Goal: Task Accomplishment & Management: Use online tool/utility

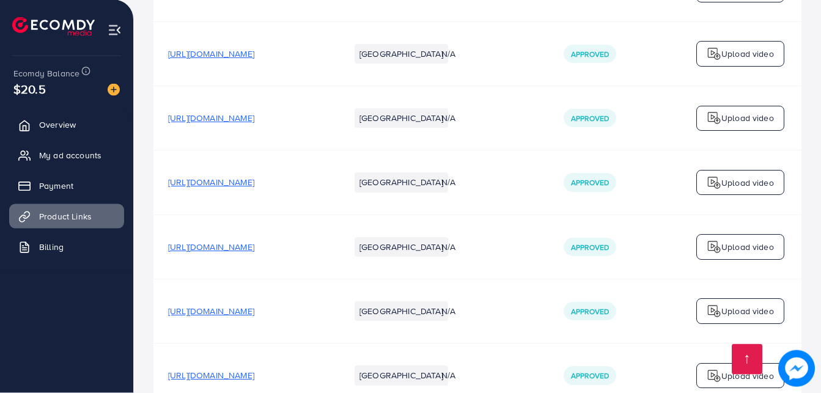
scroll to position [249, 0]
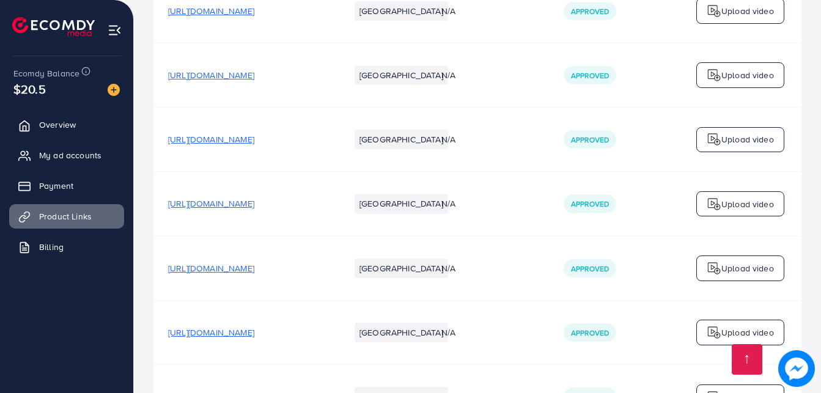
click at [254, 144] on span "[URL][DOMAIN_NAME]" at bounding box center [211, 139] width 86 height 12
click at [67, 150] on span "My ad accounts" at bounding box center [73, 155] width 62 height 12
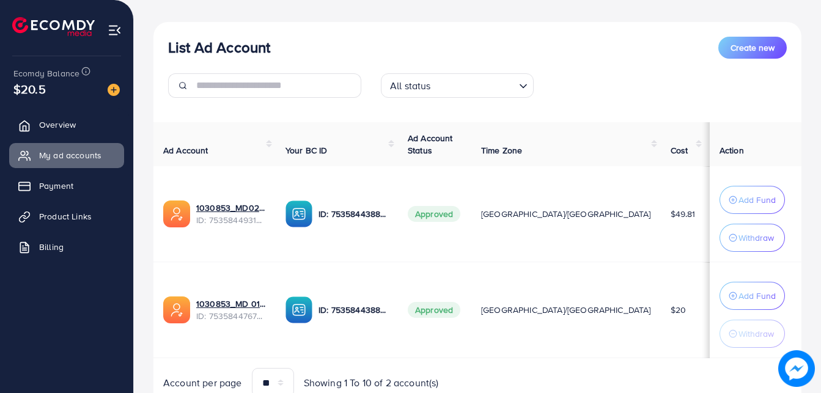
scroll to position [178, 0]
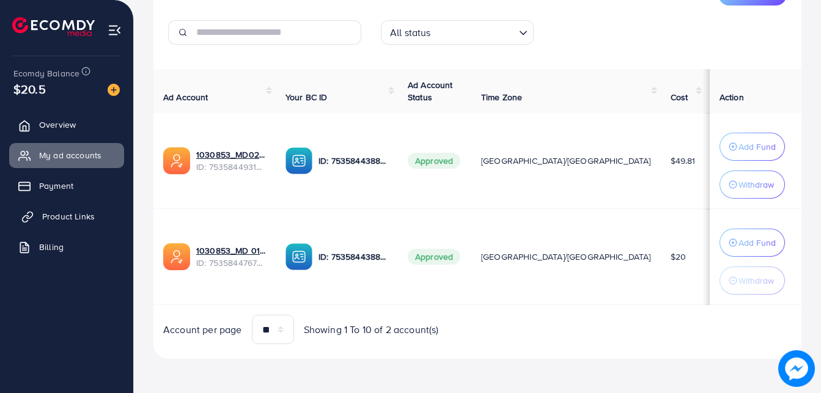
click at [81, 212] on span "Product Links" at bounding box center [68, 216] width 53 height 12
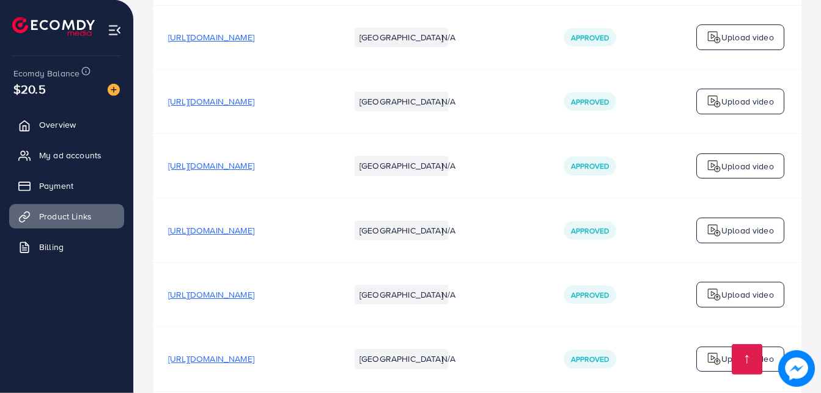
scroll to position [2744, 0]
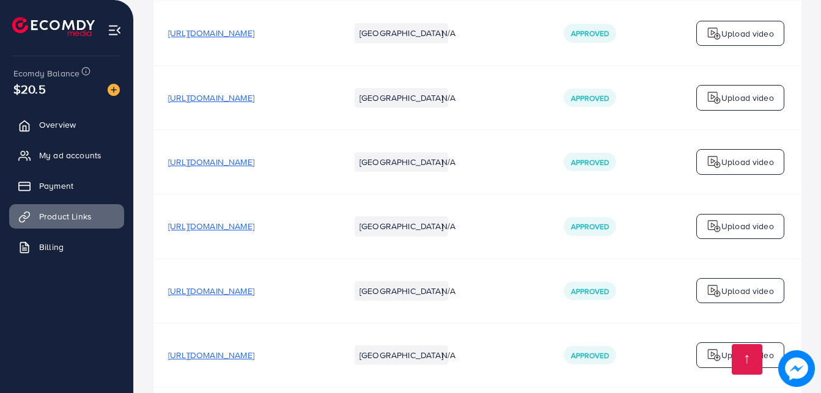
click at [254, 168] on span "[URL][DOMAIN_NAME]" at bounding box center [211, 162] width 86 height 12
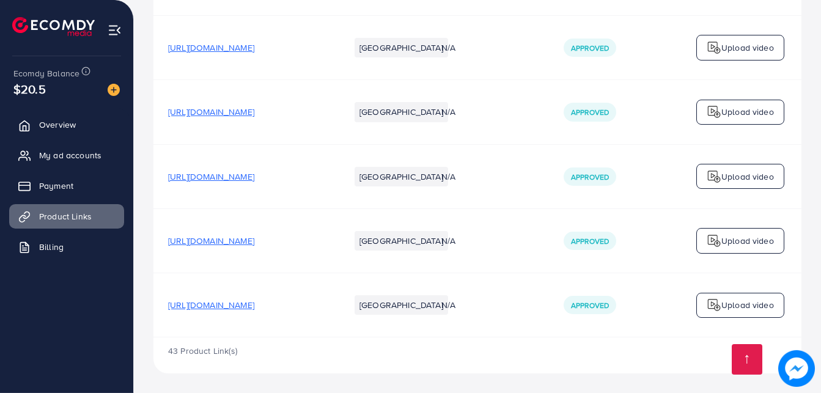
scroll to position [2869, 0]
click at [254, 299] on span "[URL][DOMAIN_NAME]" at bounding box center [211, 305] width 86 height 12
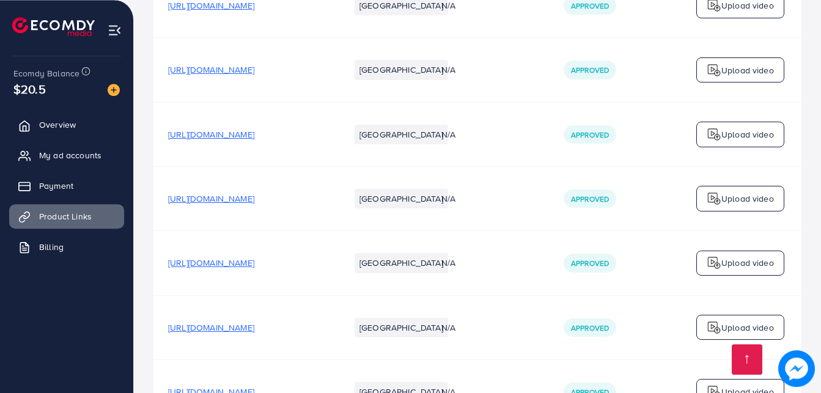
scroll to position [2682, 0]
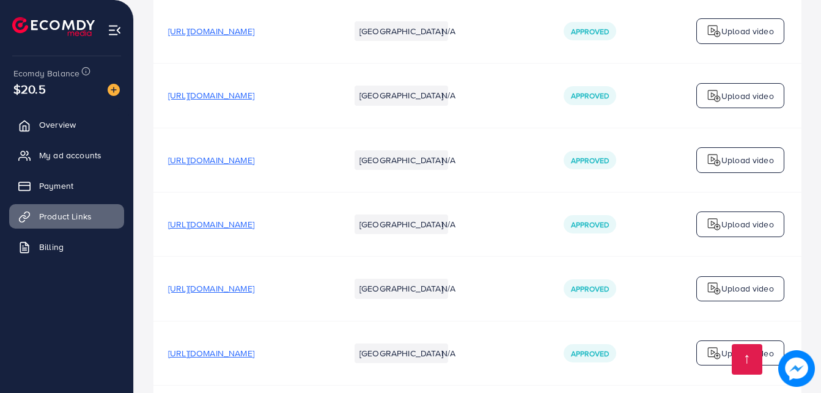
click at [254, 166] on span "[URL][DOMAIN_NAME]" at bounding box center [211, 160] width 86 height 12
click at [254, 97] on span "[URL][DOMAIN_NAME]" at bounding box center [211, 95] width 86 height 12
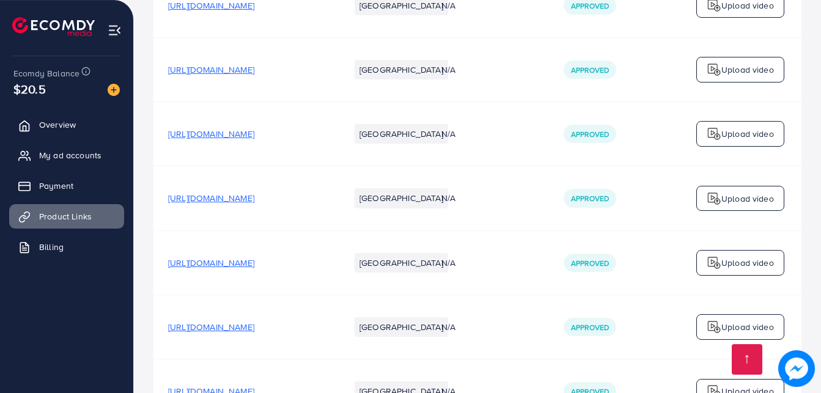
scroll to position [2557, 0]
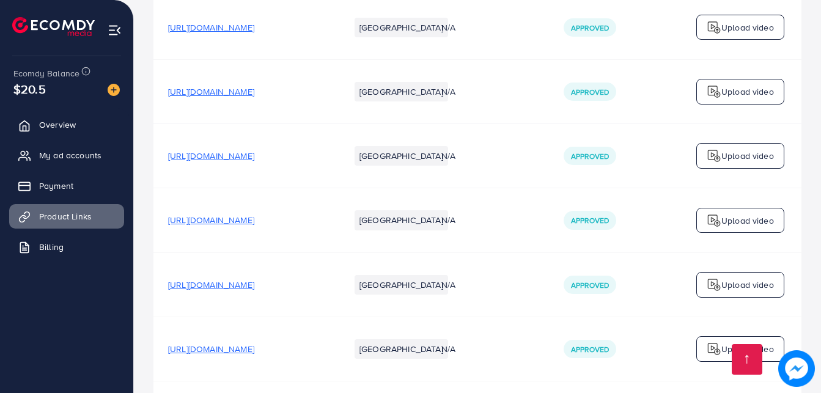
click at [254, 162] on span "[URL][DOMAIN_NAME]" at bounding box center [211, 156] width 86 height 12
click at [254, 95] on span "[URL][DOMAIN_NAME]" at bounding box center [211, 92] width 86 height 12
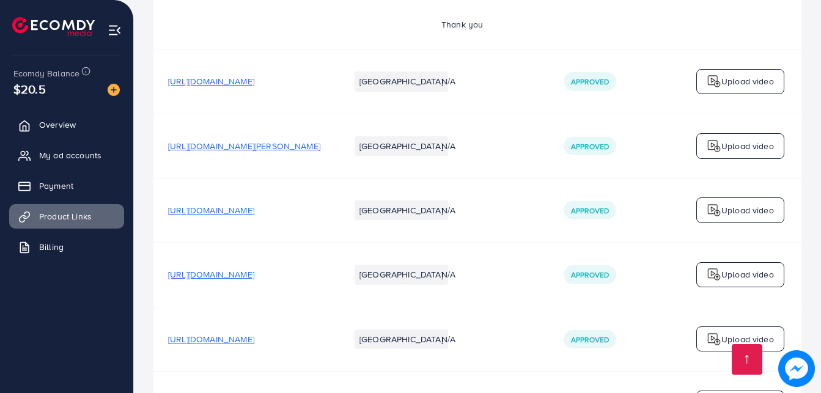
scroll to position [2183, 0]
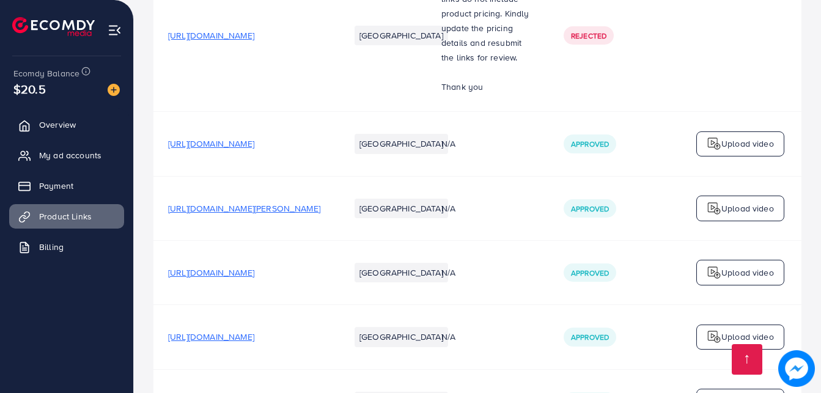
click at [254, 150] on span "[URL][DOMAIN_NAME]" at bounding box center [211, 144] width 86 height 12
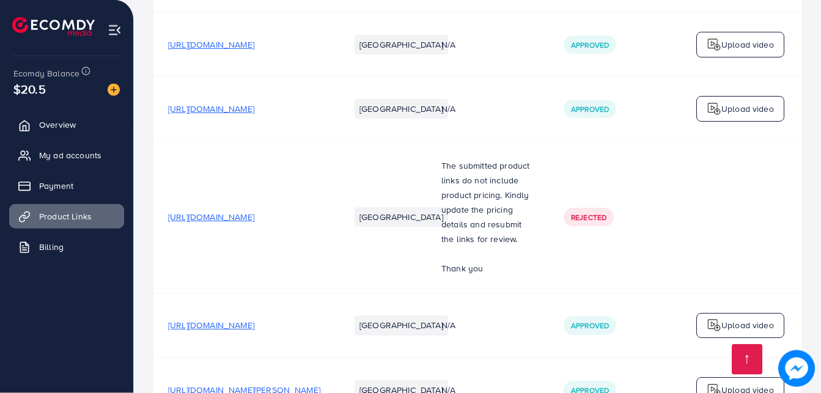
scroll to position [1996, 0]
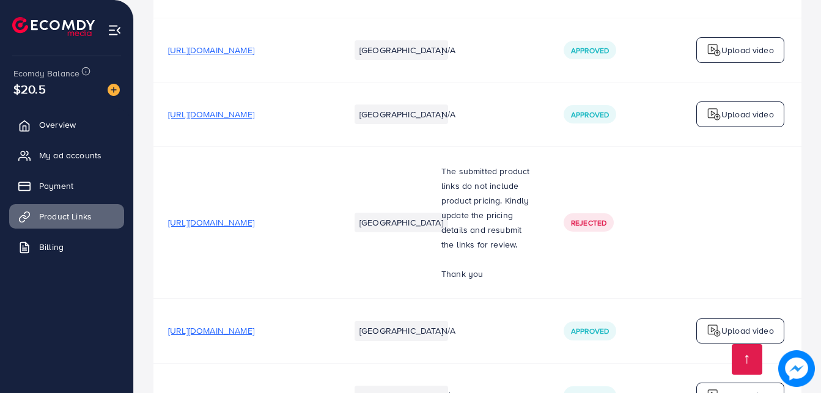
click at [254, 120] on span "[URL][DOMAIN_NAME]" at bounding box center [211, 114] width 86 height 12
click at [254, 56] on span "[URL][DOMAIN_NAME]" at bounding box center [211, 50] width 86 height 12
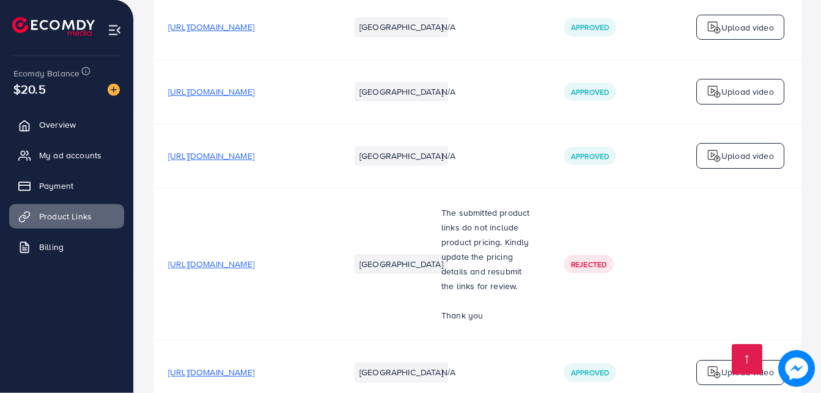
scroll to position [1933, 0]
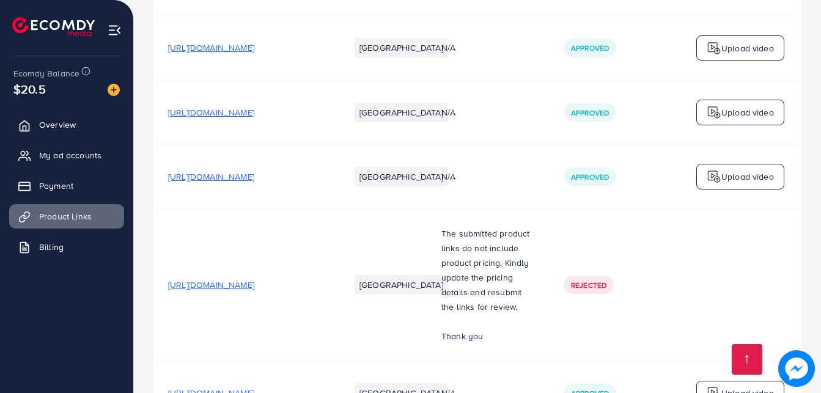
click at [287, 59] on td "[URL][DOMAIN_NAME]" at bounding box center [244, 48] width 182 height 64
click at [254, 54] on span "[URL][DOMAIN_NAME]" at bounding box center [211, 48] width 86 height 12
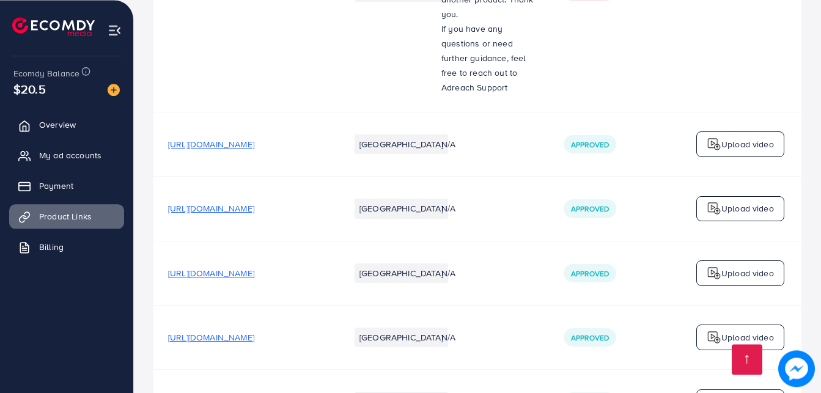
scroll to position [1310, 0]
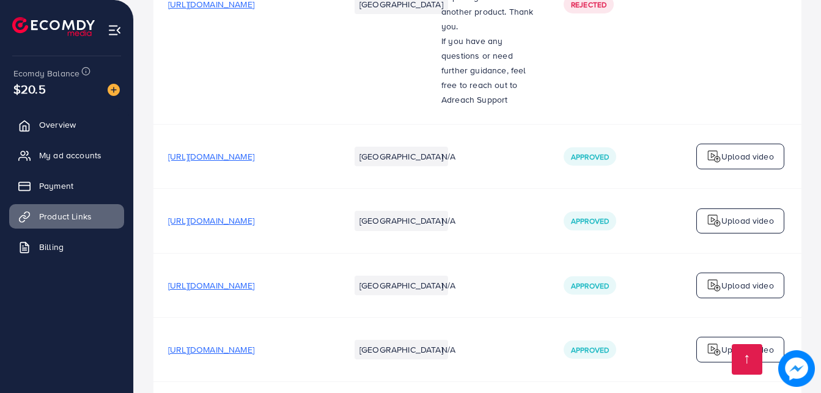
click at [254, 224] on span "[URL][DOMAIN_NAME]" at bounding box center [211, 221] width 86 height 12
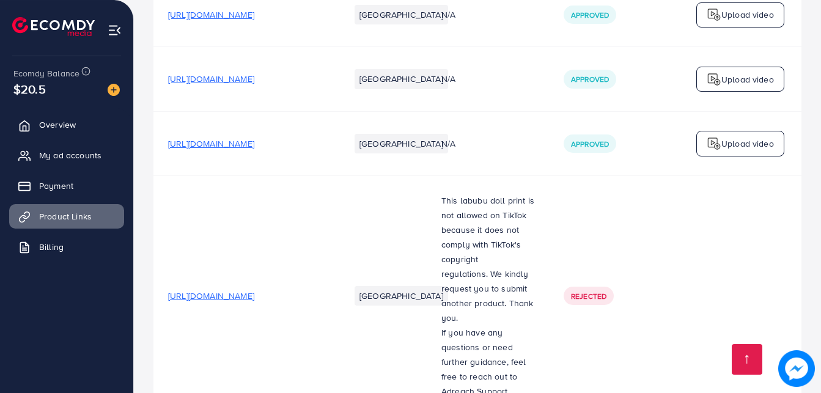
scroll to position [998, 0]
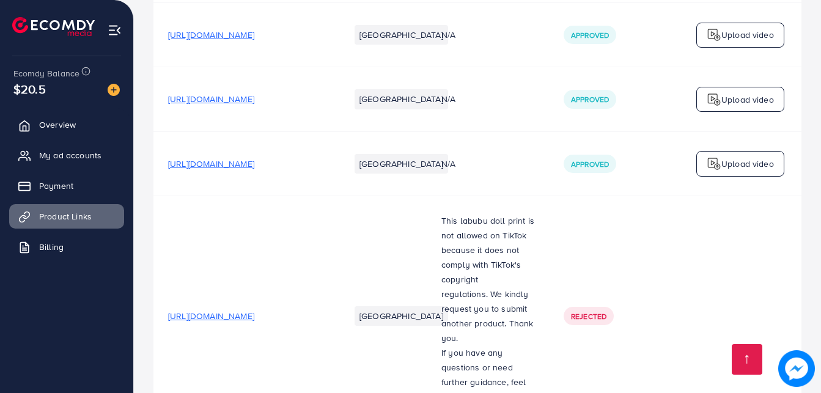
click at [254, 168] on span "[URL][DOMAIN_NAME]" at bounding box center [211, 164] width 86 height 12
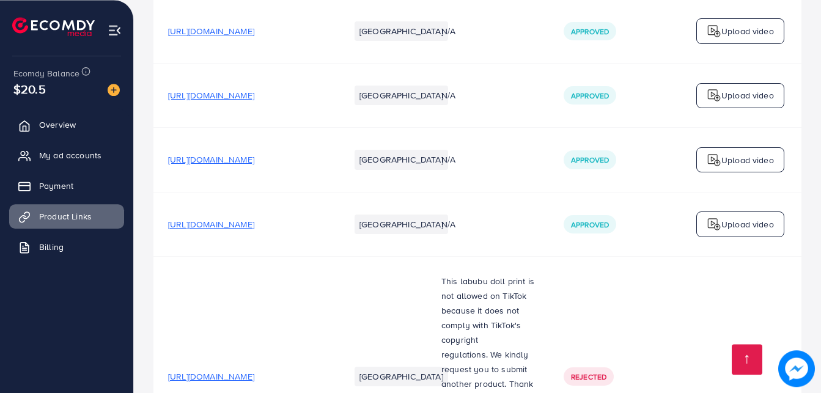
scroll to position [935, 0]
